Goal: Check status: Check status

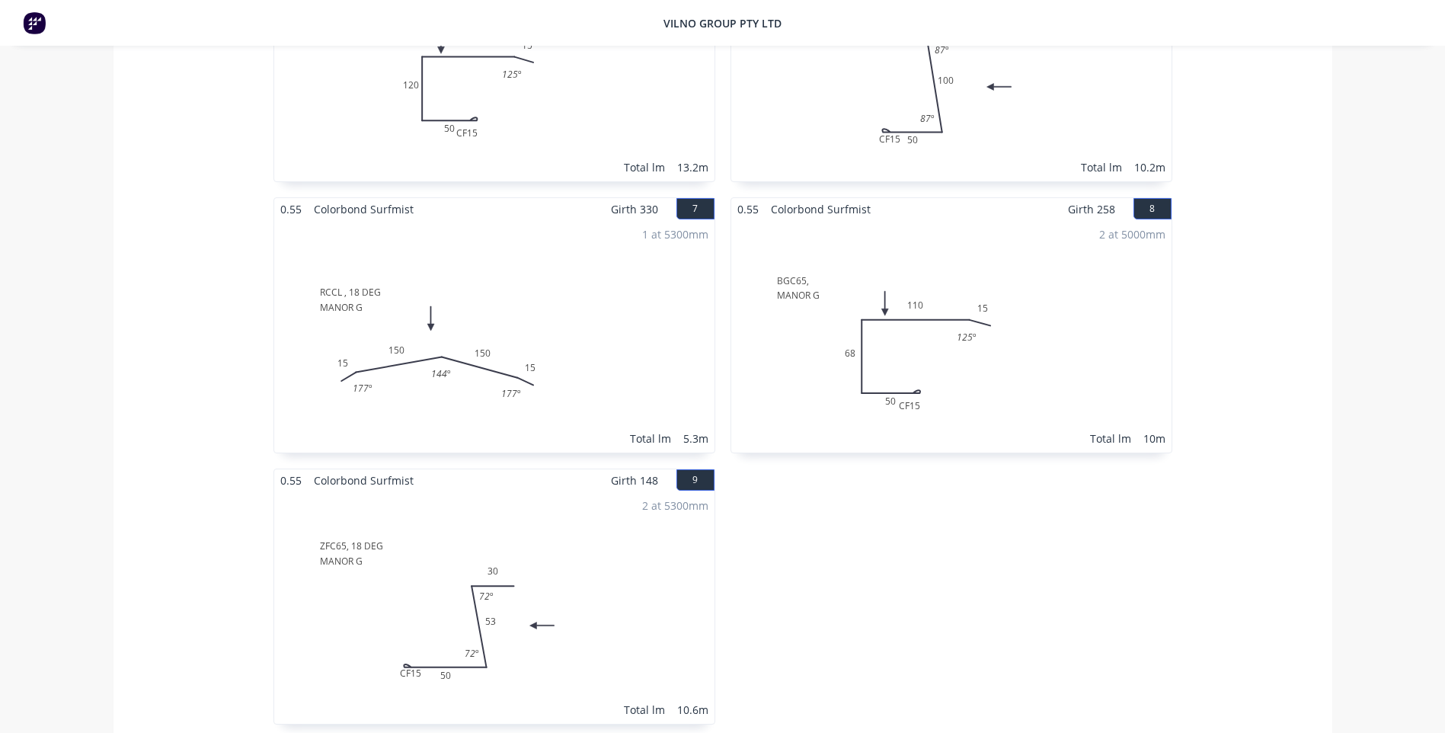
scroll to position [1067, 0]
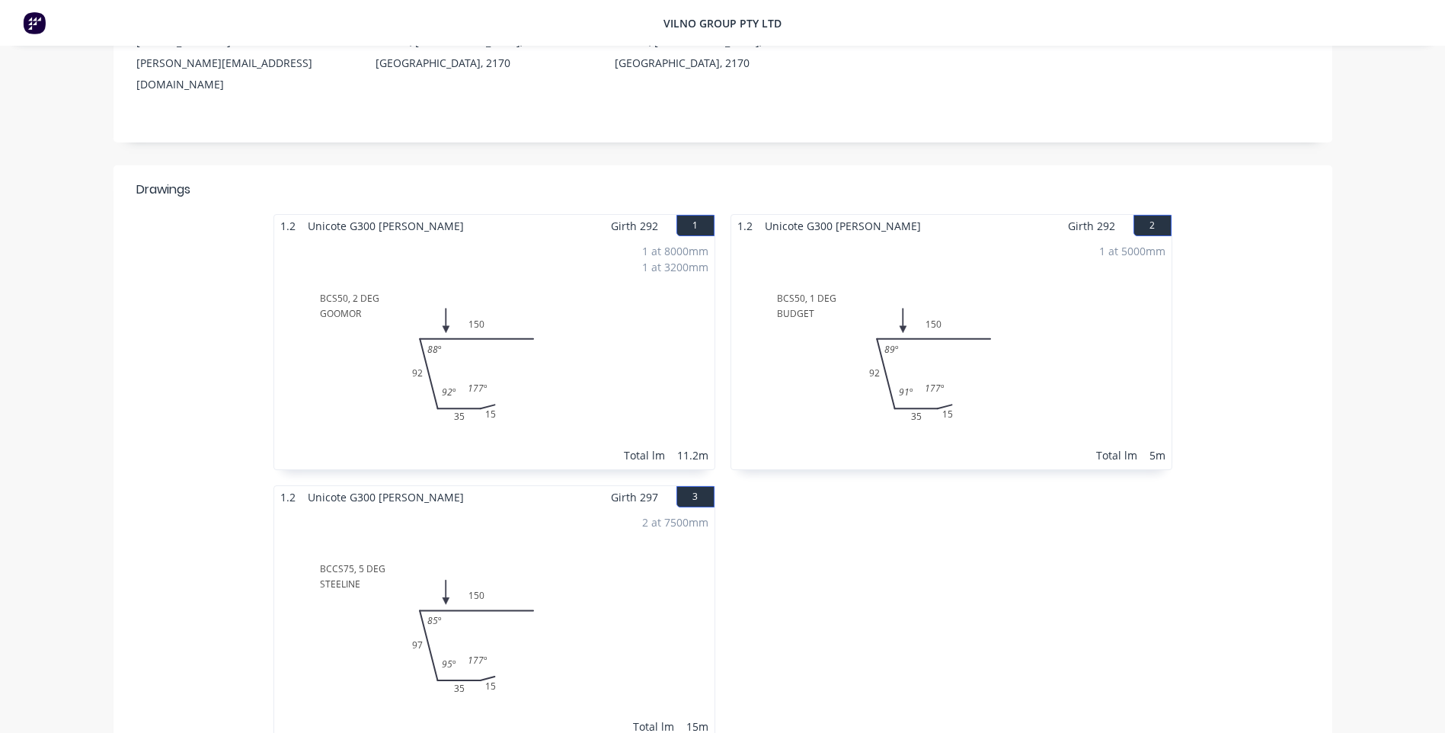
scroll to position [229, 0]
